Goal: Check status

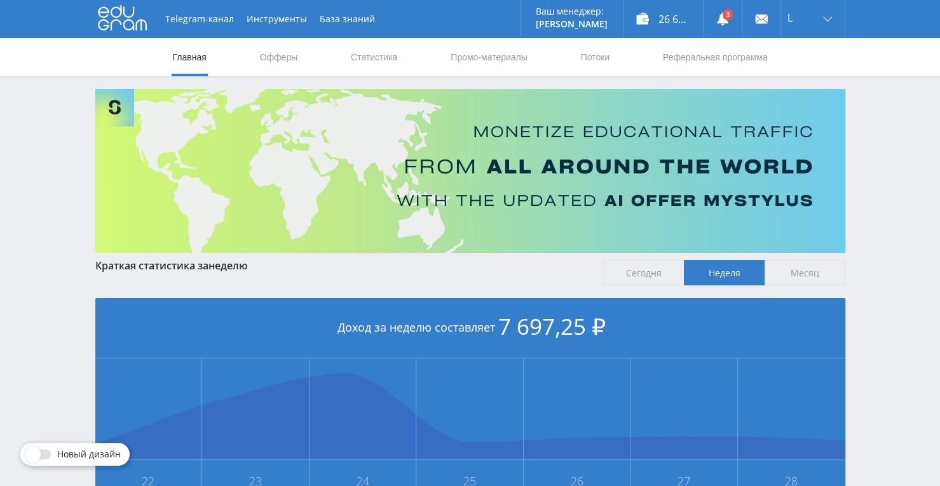
click at [408, 59] on nav "Главная Офферы Статистика Промо-материалы Потоки Реферальная программа" at bounding box center [471, 57] width 598 height 38
click at [388, 53] on link "Статистика" at bounding box center [375, 57] width 50 height 38
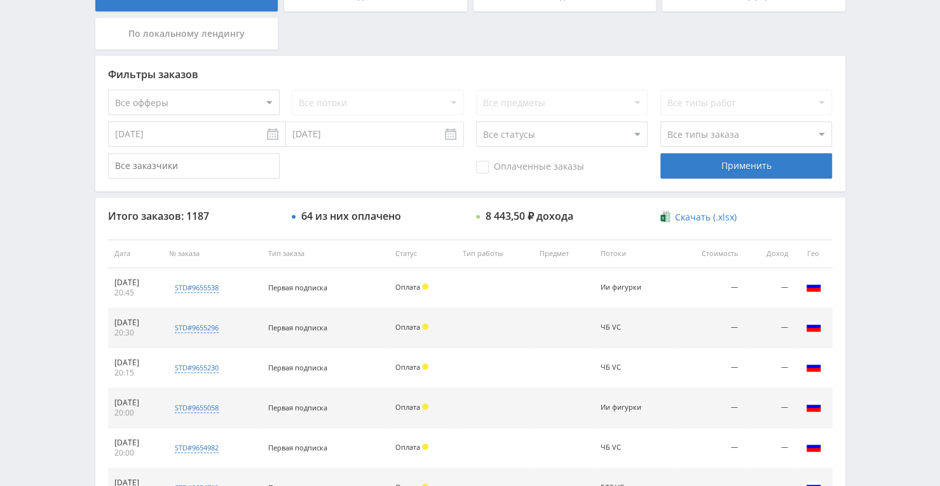
scroll to position [290, 0]
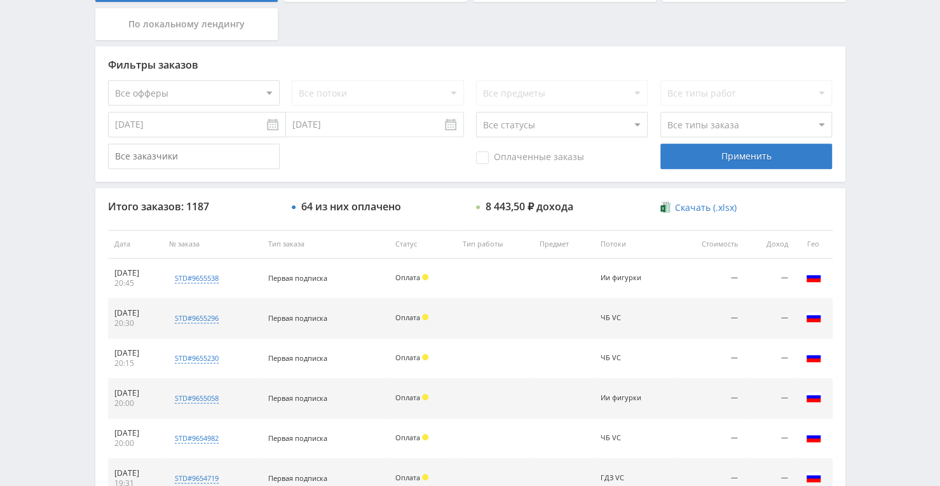
click at [267, 90] on select "Все офферы MyStylus MyStylus - Revshare Кэмп Studybay Автор24 Studybay [GEOGRAP…" at bounding box center [194, 92] width 172 height 25
select select "376"
click at [416, 78] on div "Фильтры заказов Все офферы MyStylus MyStylus - Revshare Кэмп Studybay Автор24 S…" at bounding box center [470, 113] width 750 height 135
click at [412, 95] on select "Все потоки Улучшить к-во фото VC Оживить VC Улучшить текст Tenchat Натальная ка…" at bounding box center [378, 92] width 172 height 25
select select "6646215"
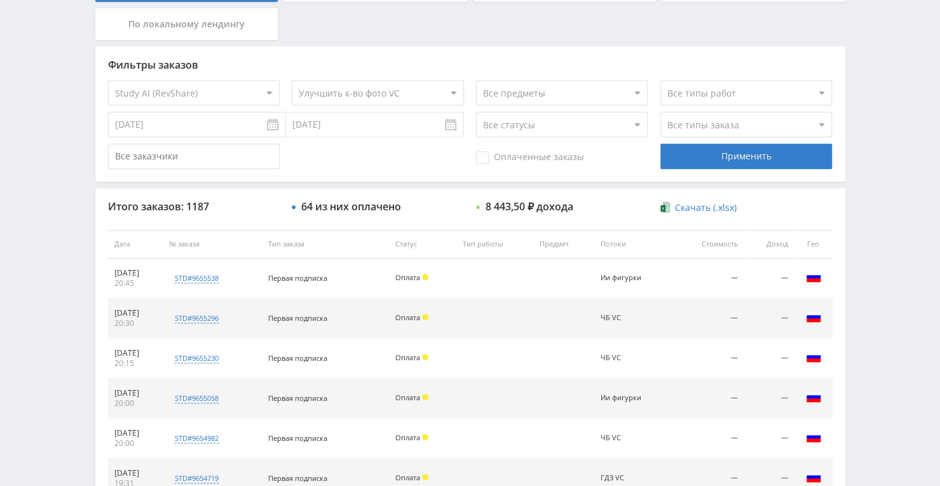
click at [292, 80] on select "Все потоки Улучшить к-во фото VC Оживить VC Улучшить текст Tenchat Натальная ка…" at bounding box center [378, 92] width 172 height 25
click at [727, 151] on div "Применить" at bounding box center [747, 156] width 172 height 25
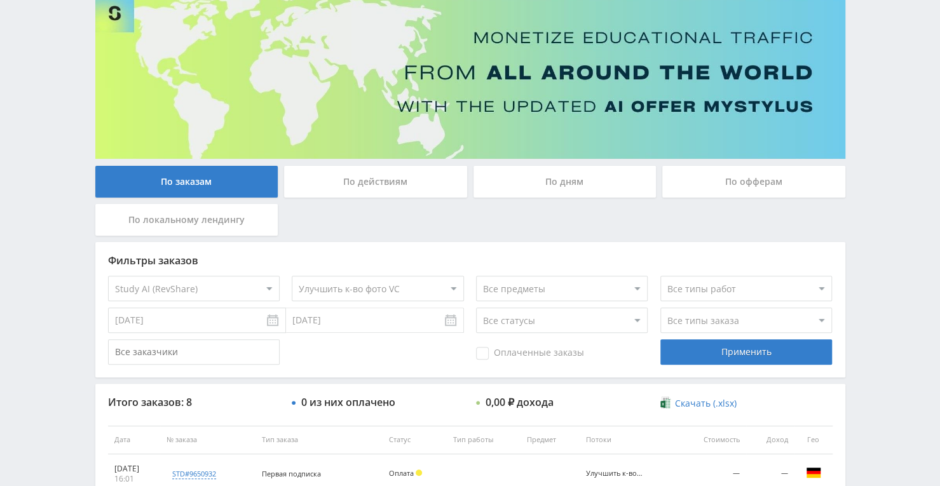
scroll to position [92, 0]
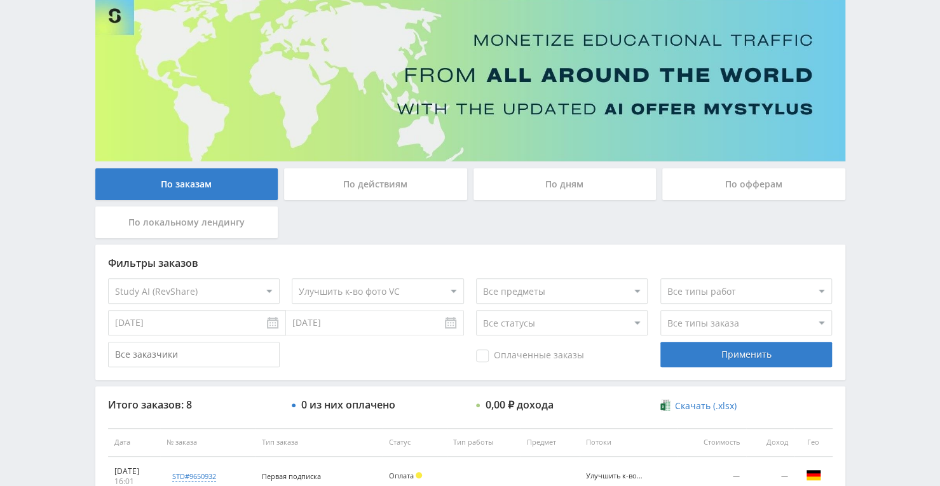
click at [504, 183] on div "По дням" at bounding box center [565, 185] width 183 height 32
click at [0, 0] on input "По дням" at bounding box center [0, 0] width 0 height 0
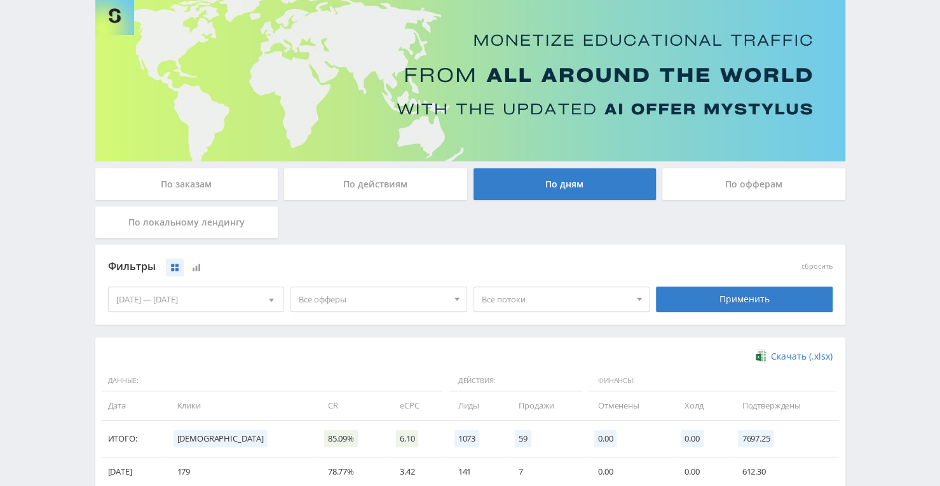
click at [202, 173] on div "По заказам" at bounding box center [186, 185] width 183 height 32
click at [0, 0] on input "По заказам" at bounding box center [0, 0] width 0 height 0
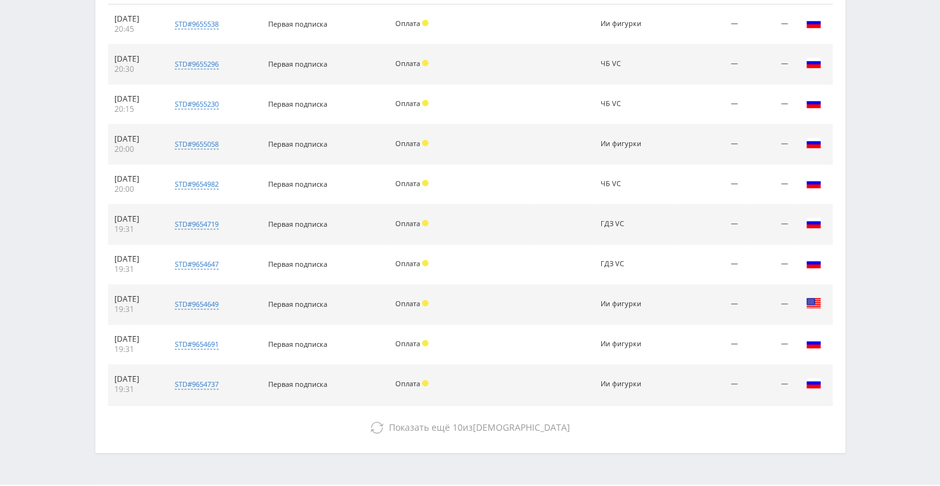
scroll to position [417, 0]
